Goal: Information Seeking & Learning: Learn about a topic

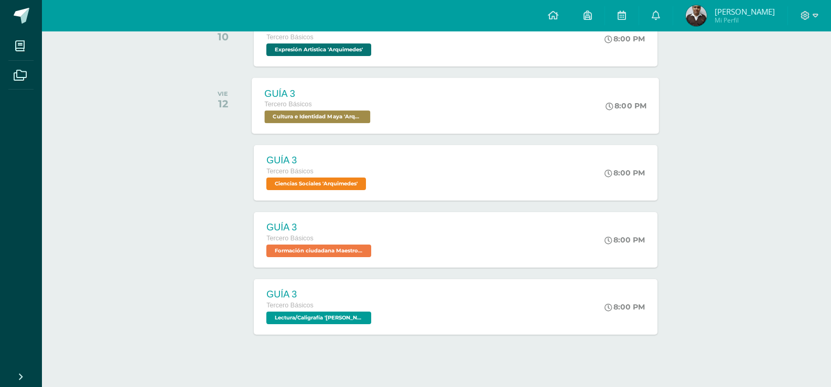
scroll to position [277, 0]
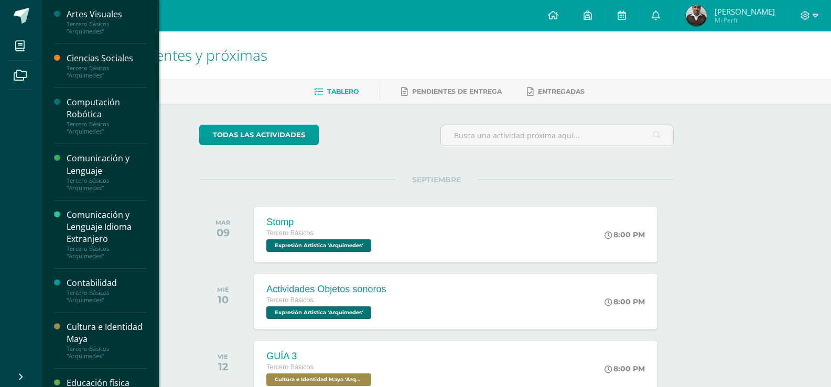
click at [103, 119] on div "Computación Robótica" at bounding box center [107, 108] width 80 height 24
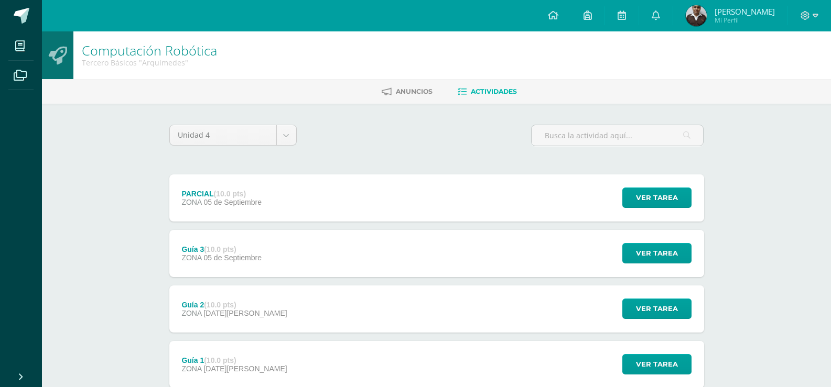
click at [355, 242] on div "Guía 3 (10.0 pts) ZONA 05 de Septiembre Ver tarea Guía 3 Computación Robótica C…" at bounding box center [436, 253] width 535 height 47
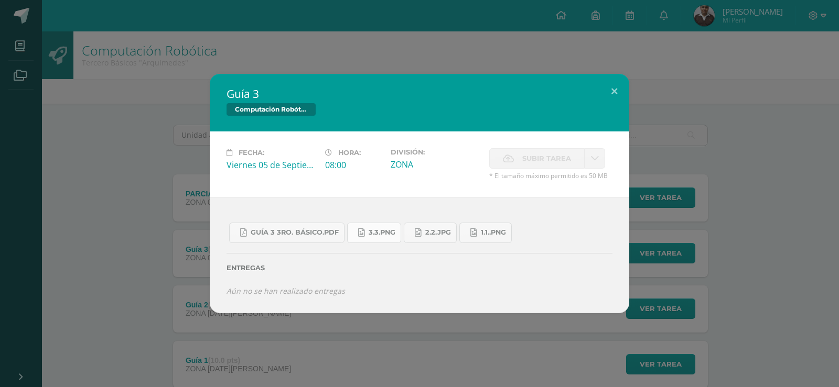
click at [382, 237] on link "3.3.png" at bounding box center [374, 233] width 54 height 20
click at [438, 235] on span "2.2.jpg" at bounding box center [438, 233] width 26 height 8
click at [489, 237] on span "1.1..png" at bounding box center [493, 233] width 25 height 8
